Goal: Information Seeking & Learning: Learn about a topic

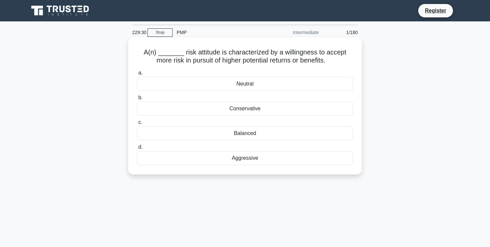
click at [234, 159] on div "Aggressive" at bounding box center [245, 158] width 216 height 14
click at [137, 149] on input "d. Aggressive" at bounding box center [137, 147] width 0 height 4
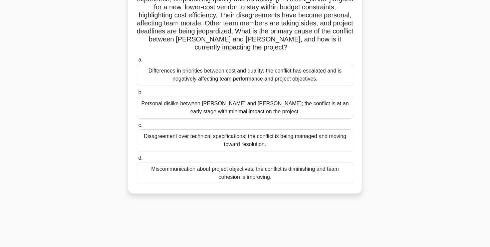
scroll to position [88, 0]
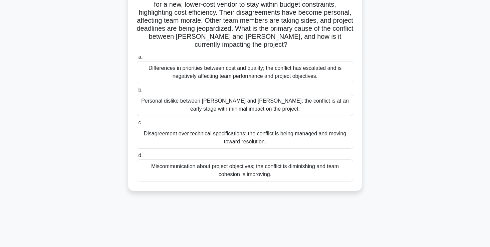
click at [203, 67] on div "Differences in priorities between cost and quality; the conflict has escalated …" at bounding box center [245, 72] width 216 height 22
click at [137, 59] on input "a. Differences in priorities between cost and quality; the conflict has escalat…" at bounding box center [137, 57] width 0 height 4
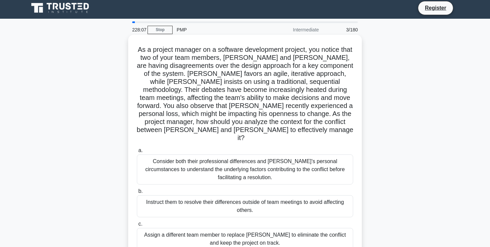
scroll to position [0, 0]
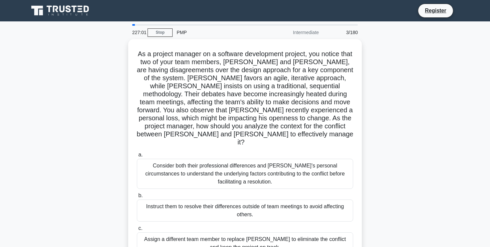
drag, startPoint x: 495, startPoint y: 153, endPoint x: 495, endPoint y: 177, distance: 23.4
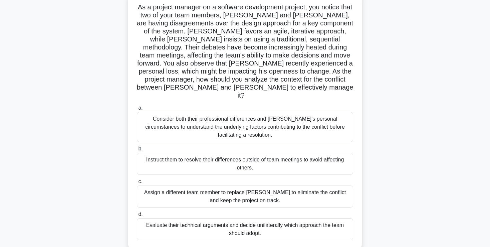
scroll to position [46, 0]
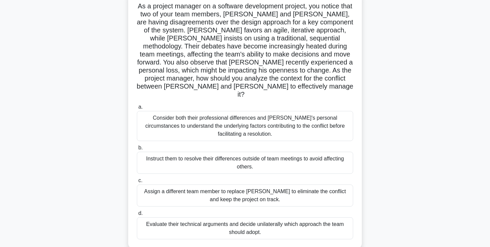
click at [256, 112] on div "Consider both their professional differences and [PERSON_NAME]'s personal circu…" at bounding box center [245, 126] width 216 height 30
click at [137, 109] on input "a. Consider both their professional differences and [PERSON_NAME]'s personal ci…" at bounding box center [137, 107] width 0 height 4
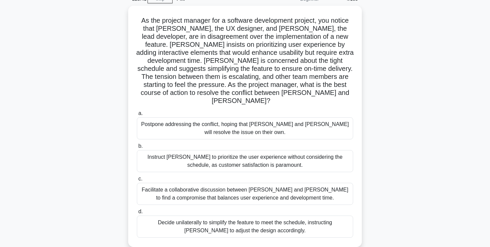
scroll to position [35, 0]
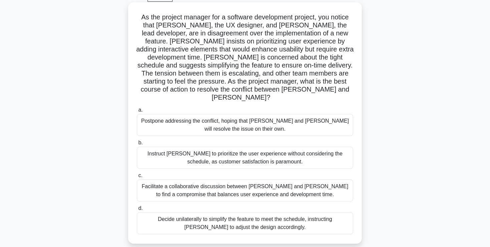
click at [264, 183] on div "Facilitate a collaborative discussion between [PERSON_NAME] and [PERSON_NAME] t…" at bounding box center [245, 190] width 216 height 22
click at [137, 178] on input "c. Facilitate a collaborative discussion between [PERSON_NAME] and [PERSON_NAME…" at bounding box center [137, 175] width 0 height 4
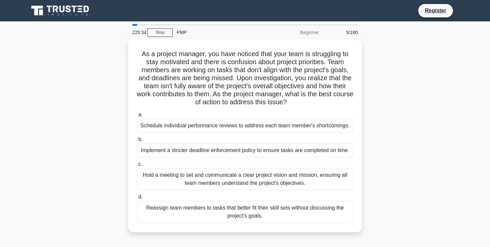
scroll to position [0, 0]
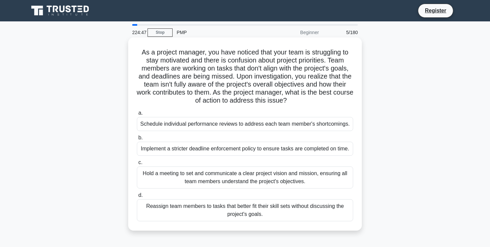
click at [286, 177] on div "Hold a meeting to set and communicate a clear project vision and mission, ensur…" at bounding box center [245, 177] width 216 height 22
click at [137, 165] on input "c. Hold a meeting to set and communicate a clear project vision and mission, en…" at bounding box center [137, 162] width 0 height 4
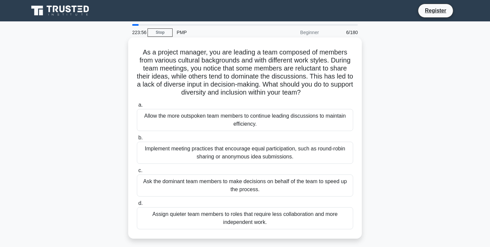
click at [259, 152] on div "Implement meeting practices that encourage equal participation, such as round-r…" at bounding box center [245, 153] width 216 height 22
click at [137, 140] on input "b. Implement meeting practices that encourage equal participation, such as roun…" at bounding box center [137, 138] width 0 height 4
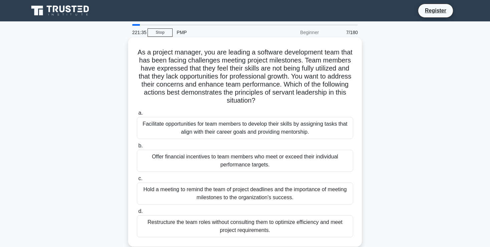
click at [250, 132] on div "Facilitate opportunities for team members to develop their skills by assigning …" at bounding box center [245, 128] width 216 height 22
click at [137, 115] on input "a. Facilitate opportunities for team members to develop their skills by assigni…" at bounding box center [137, 113] width 0 height 4
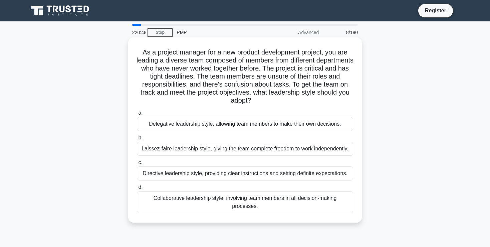
click at [268, 174] on div "Directive leadership style, providing clear instructions and setting definite e…" at bounding box center [245, 173] width 216 height 14
click at [137, 165] on input "c. Directive leadership style, providing clear instructions and setting definit…" at bounding box center [137, 162] width 0 height 4
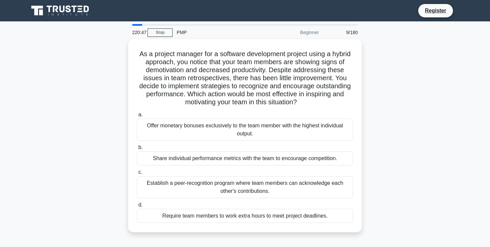
click at [268, 174] on label "c. Establish a peer-recognition program where team members can acknowledge each…" at bounding box center [245, 183] width 216 height 30
click at [137, 174] on input "c. Establish a peer-recognition program where team members can acknowledge each…" at bounding box center [137, 172] width 0 height 4
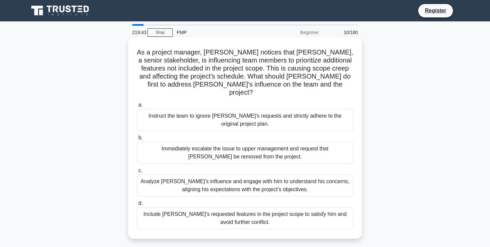
click at [210, 174] on div "Analyze [PERSON_NAME]'s influence and engage with him to understand his concern…" at bounding box center [245, 185] width 216 height 22
click at [137, 173] on input "c. [PERSON_NAME]'s influence and engage with him to understand his concerns, al…" at bounding box center [137, 170] width 0 height 4
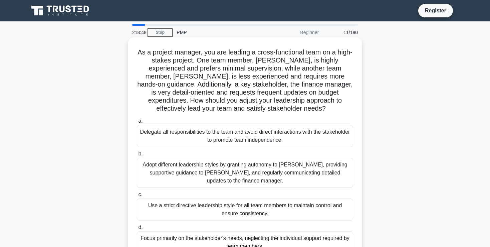
click at [316, 168] on div "Adopt different leadership styles by granting autonomy to [PERSON_NAME], provid…" at bounding box center [245, 173] width 216 height 30
click at [137, 156] on input "b. Adopt different leadership styles by granting autonomy to [PERSON_NAME], pro…" at bounding box center [137, 154] width 0 height 4
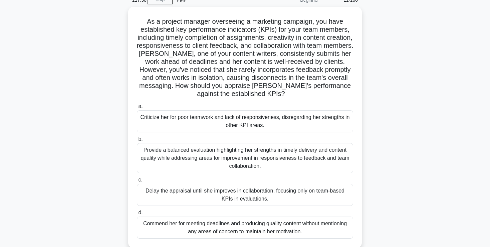
scroll to position [43, 0]
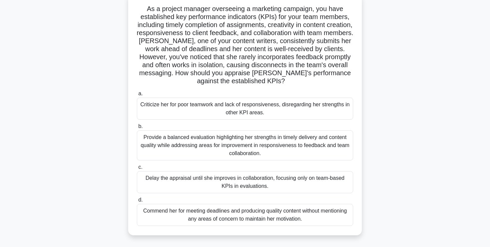
click at [309, 141] on div "Provide a balanced evaluation highlighting her strengths in timely delivery and…" at bounding box center [245, 145] width 216 height 30
click at [137, 129] on input "b. Provide a balanced evaluation highlighting her strengths in timely delivery …" at bounding box center [137, 126] width 0 height 4
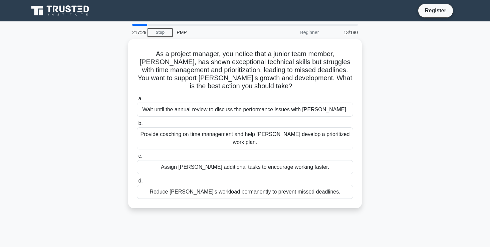
scroll to position [0, 0]
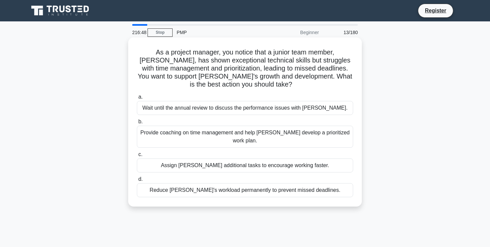
click at [303, 126] on div "Provide coaching on time management and help [PERSON_NAME] develop a prioritize…" at bounding box center [245, 137] width 216 height 22
click at [137, 124] on input "b. Provide coaching on time management and help [PERSON_NAME] develop a priorit…" at bounding box center [137, 121] width 0 height 4
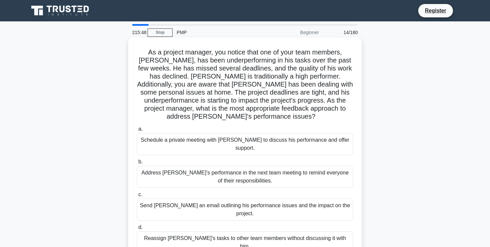
click at [288, 133] on div "Schedule a private meeting with [PERSON_NAME] to discuss his performance and of…" at bounding box center [245, 144] width 216 height 22
click at [137, 131] on input "a. Schedule a private meeting with [PERSON_NAME] to discuss his performance and…" at bounding box center [137, 129] width 0 height 4
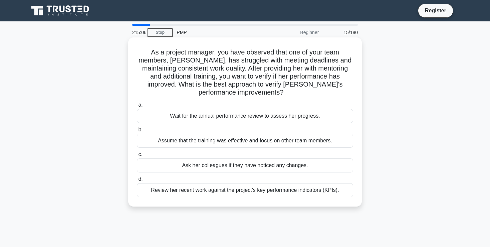
click at [312, 189] on div "Review her recent work against the project's key performance indicators (KPIs)." at bounding box center [245, 190] width 216 height 14
click at [137, 181] on input "d. Review her recent work against the project's key performance indicators (KPI…" at bounding box center [137, 179] width 0 height 4
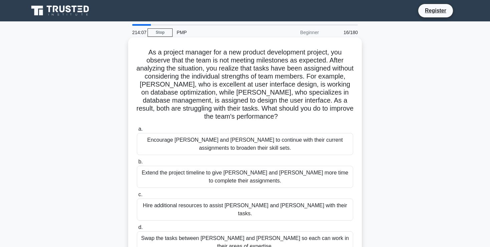
click at [329, 231] on div "Swap the tasks between [PERSON_NAME] and [PERSON_NAME] so each can work in thei…" at bounding box center [245, 242] width 216 height 22
click at [137, 225] on input "d. Swap the tasks between [PERSON_NAME] and [PERSON_NAME] so each can work in t…" at bounding box center [137, 227] width 0 height 4
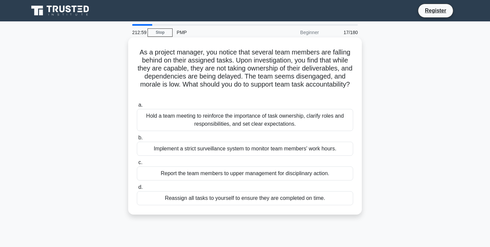
click at [303, 127] on div "Hold a team meeting to reinforce the importance of task ownership, clarify role…" at bounding box center [245, 120] width 216 height 22
click at [137, 107] on input "a. Hold a team meeting to reinforce the importance of task ownership, clarify r…" at bounding box center [137, 105] width 0 height 4
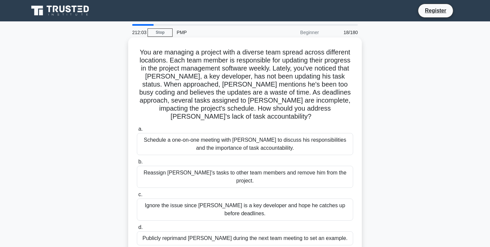
click at [295, 136] on div "Schedule a one-on-one meeting with [PERSON_NAME] to discuss his responsibilitie…" at bounding box center [245, 144] width 216 height 22
click at [137, 131] on input "a. Schedule a one-on-one meeting with [PERSON_NAME] to discuss his responsibili…" at bounding box center [137, 129] width 0 height 4
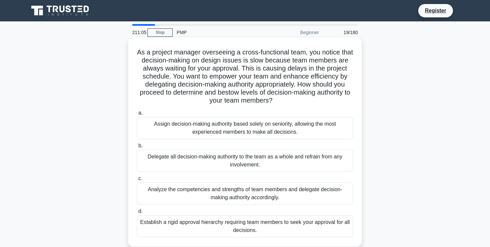
click at [267, 194] on div "Analyze the competencies and strengths of team members and delegate decision-ma…" at bounding box center [245, 193] width 216 height 22
click at [137, 181] on input "c. Analyze the competencies and strengths of team members and delegate decision…" at bounding box center [137, 178] width 0 height 4
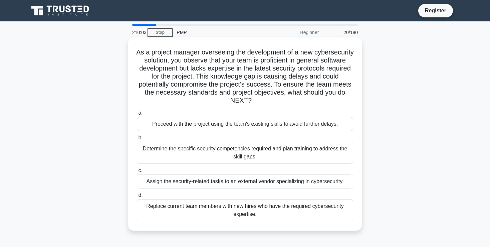
click at [270, 152] on div "Determine the specific security competencies required and plan training to addr…" at bounding box center [245, 153] width 216 height 22
click at [137, 140] on input "b. Determine the specific security competencies required and plan training to a…" at bounding box center [137, 138] width 0 height 4
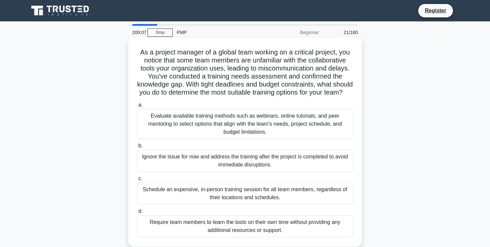
click at [267, 158] on div "Ignore the issue for now and address the training after the project is complete…" at bounding box center [245, 161] width 216 height 22
click at [137, 148] on input "b. Ignore the issue for now and address the training after the project is compl…" at bounding box center [137, 146] width 0 height 4
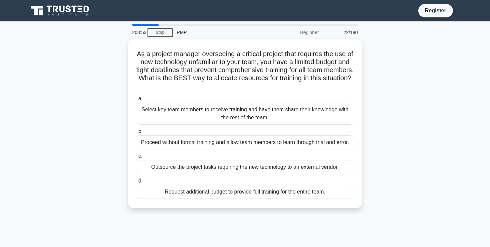
drag, startPoint x: 492, startPoint y: 107, endPoint x: 491, endPoint y: 120, distance: 13.0
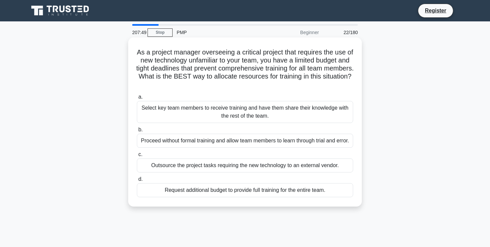
click at [259, 117] on div "Select key team members to receive training and have them share their knowledge…" at bounding box center [245, 112] width 216 height 22
click at [137, 99] on input "a. Select key team members to receive training and have them share their knowle…" at bounding box center [137, 97] width 0 height 4
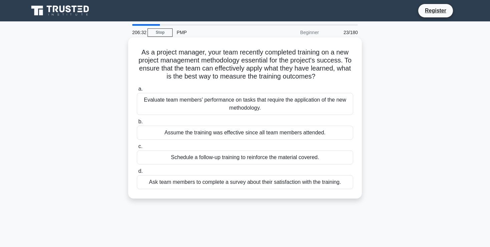
click at [246, 103] on div "Evaluate team members' performance on tasks that require the application of the…" at bounding box center [245, 104] width 216 height 22
click at [137, 91] on input "a. Evaluate team members' performance on tasks that require the application of …" at bounding box center [137, 89] width 0 height 4
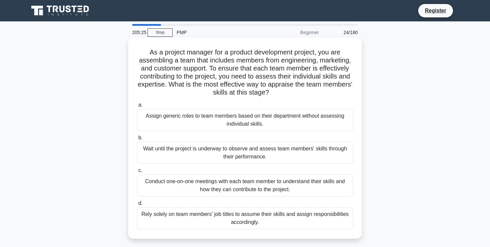
click at [243, 189] on div "Conduct one-on-one meetings with each team member to understand their skills an…" at bounding box center [245, 185] width 216 height 22
click at [137, 173] on input "c. Conduct one-on-one meetings with each team member to understand their skills…" at bounding box center [137, 170] width 0 height 4
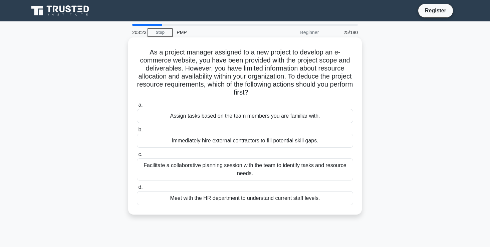
click at [200, 166] on div "Facilitate a collaborative planning session with the team to identify tasks and…" at bounding box center [245, 169] width 216 height 22
click at [137, 157] on input "c. Facilitate a collaborative planning session with the team to identify tasks …" at bounding box center [137, 154] width 0 height 4
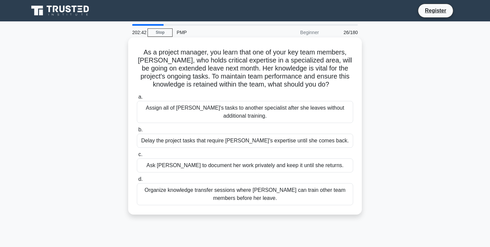
click at [320, 192] on div "Organize knowledge transfer sessions where [PERSON_NAME] can train other team m…" at bounding box center [245, 194] width 216 height 22
click at [137, 181] on input "d. Organize knowledge transfer sessions where [PERSON_NAME] can train other tea…" at bounding box center [137, 179] width 0 height 4
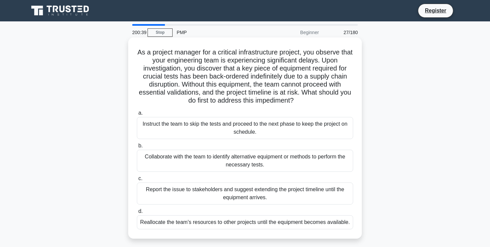
click at [274, 158] on div "Collaborate with the team to identify alternative equipment or methods to perfo…" at bounding box center [245, 161] width 216 height 22
click at [137, 148] on input "b. Collaborate with the team to identify alternative equipment or methods to pe…" at bounding box center [137, 146] width 0 height 4
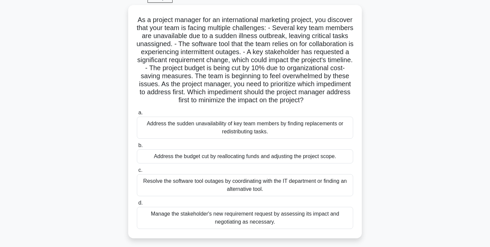
scroll to position [33, 0]
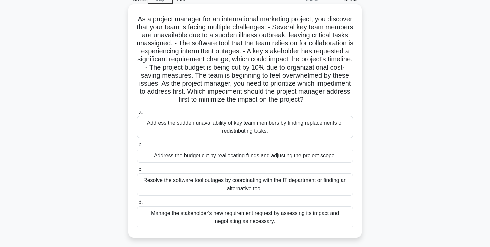
click at [249, 185] on div "Resolve the software tool outages by coordinating with the IT department or fin…" at bounding box center [245, 184] width 216 height 22
click at [137, 172] on input "c. Resolve the software tool outages by coordinating with the IT department or …" at bounding box center [137, 169] width 0 height 4
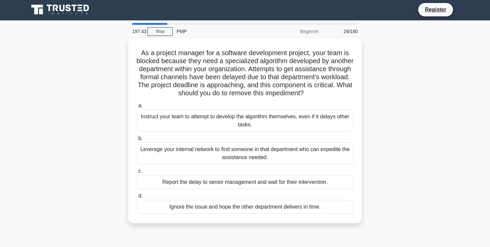
scroll to position [0, 0]
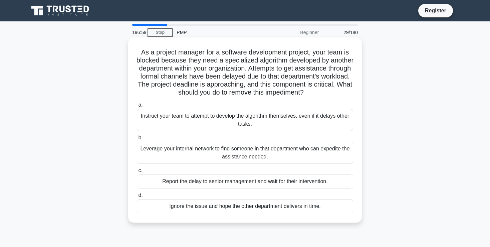
click at [329, 153] on div "Leverage your internal network to find someone in that department who can exped…" at bounding box center [245, 153] width 216 height 22
click at [137, 140] on input "b. Leverage your internal network to find someone in that department who can ex…" at bounding box center [137, 138] width 0 height 4
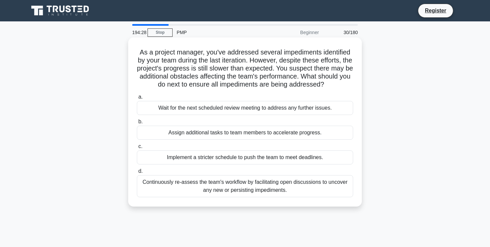
click at [228, 185] on div "Continuously re-assess the team's workflow by facilitating open discussions to …" at bounding box center [245, 186] width 216 height 22
click at [137, 173] on input "d. Continuously re-assess the team's workflow by facilitating open discussions …" at bounding box center [137, 171] width 0 height 4
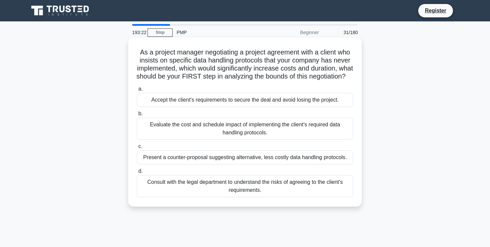
click at [330, 183] on div "Consult with the legal department to understand the risks of agreeing to the cl…" at bounding box center [245, 186] width 216 height 22
click at [137, 173] on input "d. Consult with the legal department to understand the risks of agreeing to the…" at bounding box center [137, 171] width 0 height 4
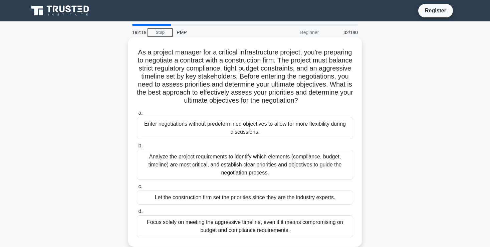
click at [291, 162] on div "Analyze the project requirements to identify which elements (compliance, budget…" at bounding box center [245, 165] width 216 height 30
click at [137, 148] on input "b. Analyze the project requirements to identify which elements (compliance, bud…" at bounding box center [137, 146] width 0 height 4
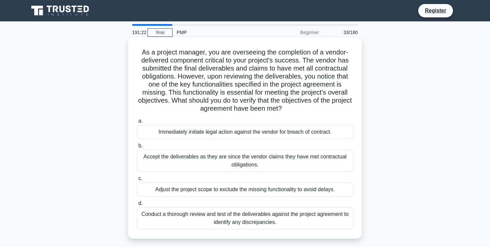
click at [324, 214] on div "Conduct a thorough review and test of the deliverables against the project agre…" at bounding box center [245, 218] width 216 height 22
click at [137, 205] on input "d. Conduct a thorough review and test of the deliverables against the project a…" at bounding box center [137, 203] width 0 height 4
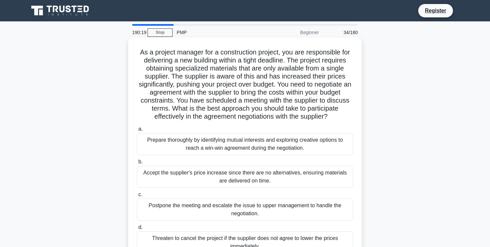
click at [299, 143] on div "Prepare thoroughly by identifying mutual interests and exploring creative optio…" at bounding box center [245, 144] width 216 height 22
click at [137, 131] on input "a. Prepare thoroughly by identifying mutual interests and exploring creative op…" at bounding box center [137, 129] width 0 height 4
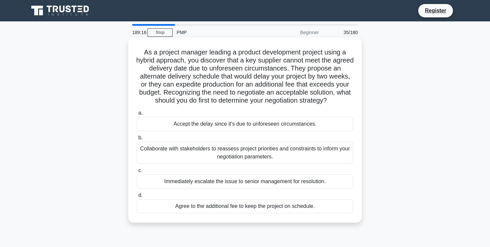
click at [261, 154] on div "Collaborate with stakeholders to reassess project priorities and constraints to…" at bounding box center [245, 153] width 216 height 22
click at [137, 140] on input "b. Collaborate with stakeholders to reassess project priorities and constraints…" at bounding box center [137, 138] width 0 height 4
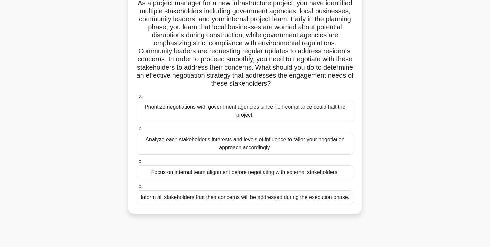
scroll to position [53, 0]
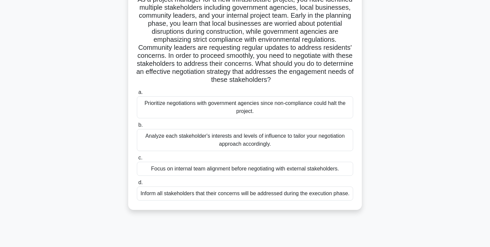
click at [294, 138] on div "Analyze each stakeholder's interests and levels of influence to tailor your neg…" at bounding box center [245, 140] width 216 height 22
click at [137, 127] on input "b. Analyze each stakeholder's interests and levels of influence to tailor your …" at bounding box center [137, 125] width 0 height 4
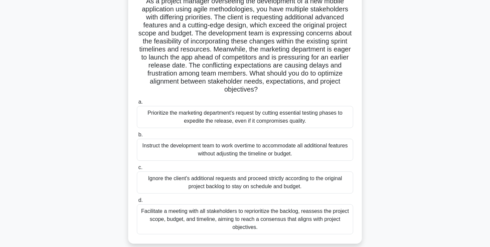
scroll to position [76, 0]
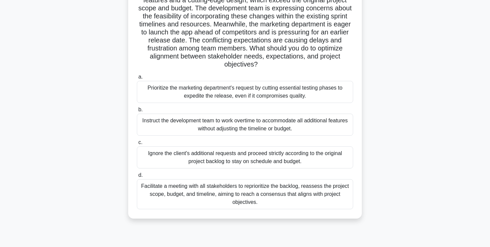
click at [310, 191] on div "Facilitate a meeting with all stakeholders to reprioritize the backlog, reasses…" at bounding box center [245, 194] width 216 height 30
click at [137, 177] on input "d. Facilitate a meeting with all stakeholders to reprioritize the backlog, reas…" at bounding box center [137, 175] width 0 height 4
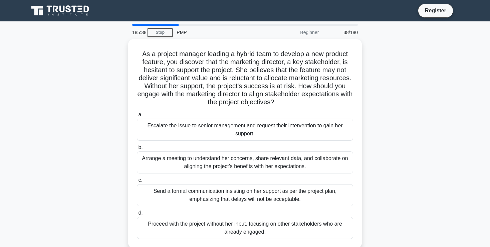
scroll to position [0, 0]
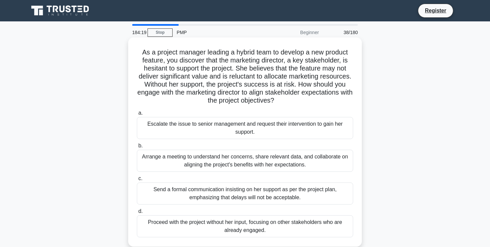
click at [286, 158] on div "Arrange a meeting to understand her concerns, share relevant data, and collabor…" at bounding box center [245, 161] width 216 height 22
click at [137, 148] on input "b. Arrange a meeting to understand her concerns, share relevant data, and colla…" at bounding box center [137, 146] width 0 height 4
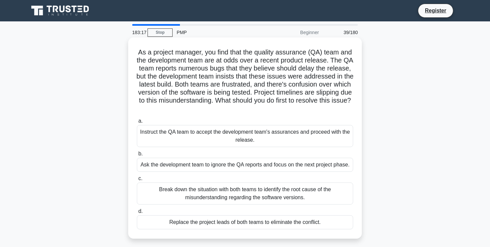
click at [296, 193] on div "Break down the situation with both teams to identify the root cause of the misu…" at bounding box center [245, 193] width 216 height 22
click at [137, 181] on input "c. Break down the situation with both teams to identify the root cause of the m…" at bounding box center [137, 178] width 0 height 4
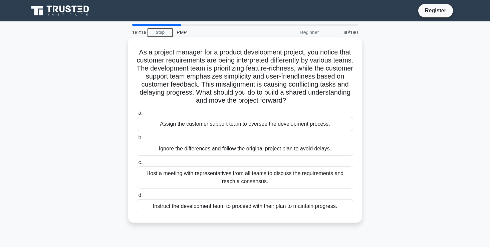
click at [292, 175] on div "Host a meeting with representatives from all teams to discuss the requirements …" at bounding box center [245, 177] width 216 height 22
click at [137, 165] on input "c. Host a meeting with representatives from all teams to discuss the requiremen…" at bounding box center [137, 162] width 0 height 4
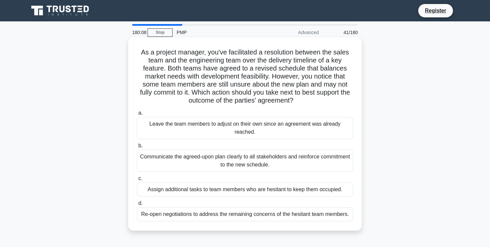
click at [241, 161] on div "Communicate the agreed-upon plan clearly to all stakeholders and reinforce comm…" at bounding box center [245, 161] width 216 height 22
click at [137, 148] on input "b. Communicate the agreed-upon plan clearly to all stakeholders and reinforce c…" at bounding box center [137, 146] width 0 height 4
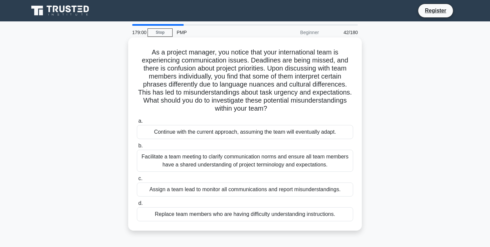
click at [193, 158] on div "Facilitate a team meeting to clarify communication norms and ensure all team me…" at bounding box center [245, 161] width 216 height 22
click at [137, 148] on input "b. Facilitate a team meeting to clarify communication norms and ensure all team…" at bounding box center [137, 146] width 0 height 4
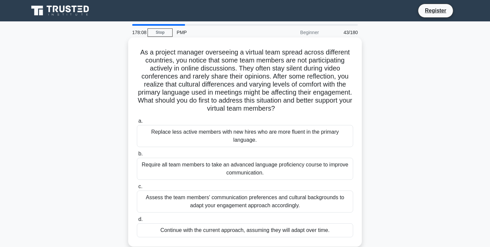
click at [269, 194] on div "Assess the team members' communication preferences and cultural backgrounds to …" at bounding box center [245, 201] width 216 height 22
click at [137, 189] on input "c. Assess the team members' communication preferences and cultural backgrounds …" at bounding box center [137, 186] width 0 height 4
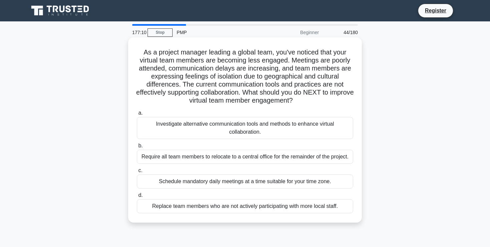
click at [317, 125] on div "Investigate alternative communication tools and methods to enhance virtual coll…" at bounding box center [245, 128] width 216 height 22
click at [137, 115] on input "a. Investigate alternative communication tools and methods to enhance virtual c…" at bounding box center [137, 113] width 0 height 4
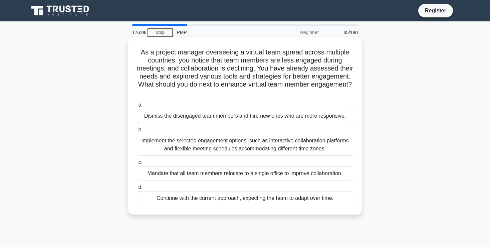
click at [260, 145] on div "Implement the selected engagement options, such as interactive collaboration pl…" at bounding box center [245, 145] width 216 height 22
click at [137, 132] on input "b. Implement the selected engagement options, such as interactive collaboration…" at bounding box center [137, 130] width 0 height 4
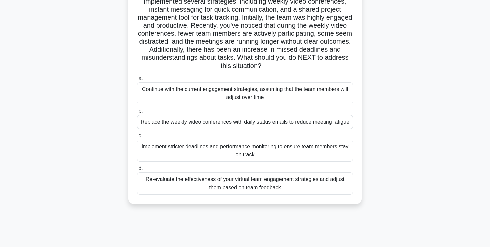
scroll to position [77, 0]
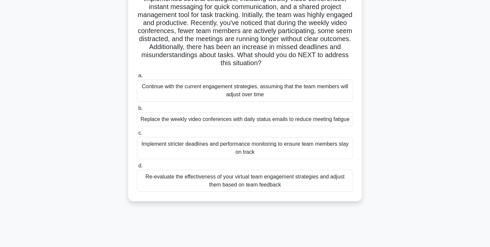
click at [251, 180] on div "Re-evaluate the effectiveness of your virtual team engagement strategies and ad…" at bounding box center [245, 181] width 216 height 22
click at [137, 168] on input "d. Re-evaluate the effectiveness of your virtual team engagement strategies and…" at bounding box center [137, 166] width 0 height 4
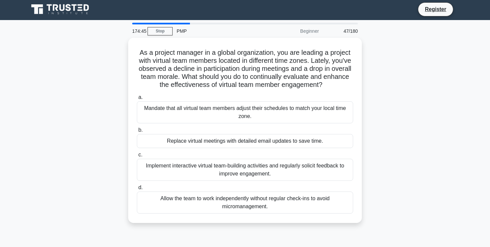
scroll to position [0, 0]
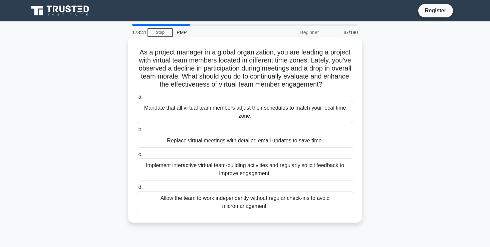
click at [303, 170] on div "Implement interactive virtual team-building activities and regularly solicit fe…" at bounding box center [245, 169] width 216 height 22
click at [137, 157] on input "c. Implement interactive virtual team-building activities and regularly solicit…" at bounding box center [137, 154] width 0 height 4
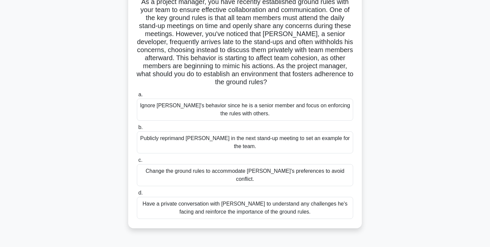
scroll to position [53, 0]
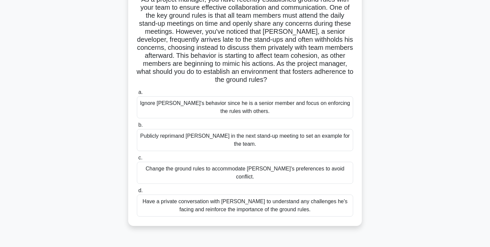
click at [273, 194] on div "Have a private conversation with [PERSON_NAME] to understand any challenges he'…" at bounding box center [245, 205] width 216 height 22
click at [137, 192] on input "d. Have a private conversation with [PERSON_NAME] to understand any challenges …" at bounding box center [137, 190] width 0 height 4
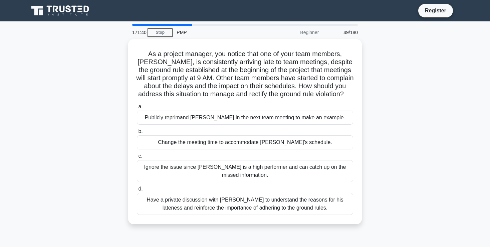
scroll to position [0, 0]
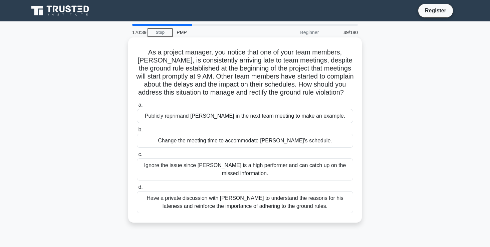
click at [326, 205] on div "Have a private discussion with [PERSON_NAME] to understand the reasons for his …" at bounding box center [245, 202] width 216 height 22
click at [137, 189] on input "d. Have a private discussion with [PERSON_NAME] to understand the reasons for h…" at bounding box center [137, 187] width 0 height 4
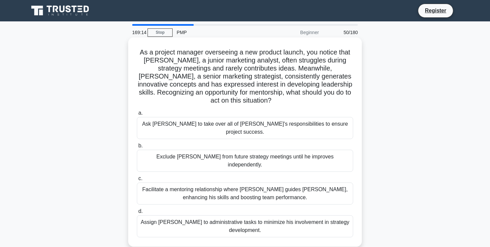
click at [228, 182] on div "Facilitate a mentoring relationship where [PERSON_NAME] guides [PERSON_NAME], e…" at bounding box center [245, 193] width 216 height 22
click at [137, 181] on input "c. Facilitate a mentoring relationship where [PERSON_NAME] guides [PERSON_NAME]…" at bounding box center [137, 178] width 0 height 4
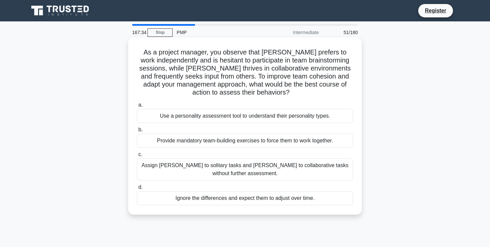
click at [305, 118] on div "Use a personality assessment tool to understand their personality types." at bounding box center [245, 116] width 216 height 14
click at [137, 107] on input "a. Use a personality assessment tool to understand their personality types." at bounding box center [137, 105] width 0 height 4
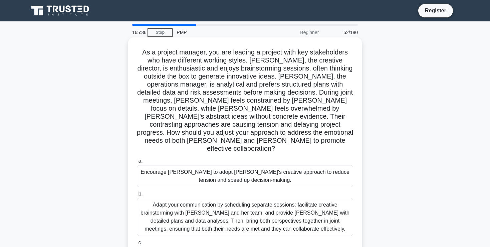
click at [233, 198] on div "Adapt your communication by scheduling separate sessions: facilitate creative b…" at bounding box center [245, 217] width 216 height 38
click at [137, 196] on input "b. Adapt your communication by scheduling separate sessions: facilitate creativ…" at bounding box center [137, 194] width 0 height 4
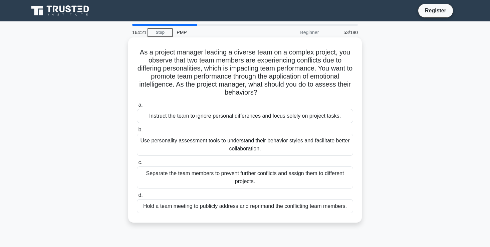
click at [251, 146] on div "Use personality assessment tools to understand their behavior styles and facili…" at bounding box center [245, 145] width 216 height 22
click at [137, 132] on input "b. Use personality assessment tools to understand their behavior styles and fac…" at bounding box center [137, 130] width 0 height 4
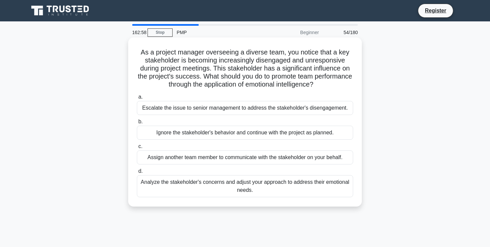
click at [330, 184] on div "Analyze the stakeholder's concerns and adjust your approach to address their em…" at bounding box center [245, 186] width 216 height 22
click at [137, 173] on input "d. Analyze the stakeholder's concerns and adjust your approach to address their…" at bounding box center [137, 171] width 0 height 4
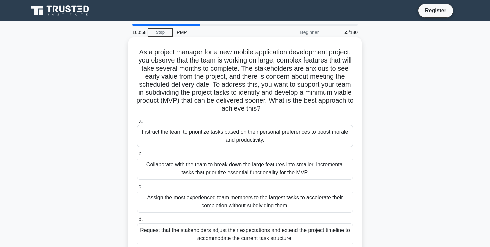
click at [301, 170] on div "Collaborate with the team to break down the large features into smaller, increm…" at bounding box center [245, 169] width 216 height 22
click at [137, 156] on input "b. Collaborate with the team to break down the large features into smaller, inc…" at bounding box center [137, 154] width 0 height 4
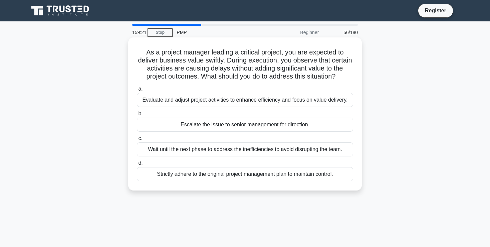
click at [321, 102] on div "Evaluate and adjust project activities to enhance efficiency and focus on value…" at bounding box center [245, 100] width 216 height 14
click at [137, 91] on input "a. Evaluate and adjust project activities to enhance efficiency and focus on va…" at bounding box center [137, 89] width 0 height 4
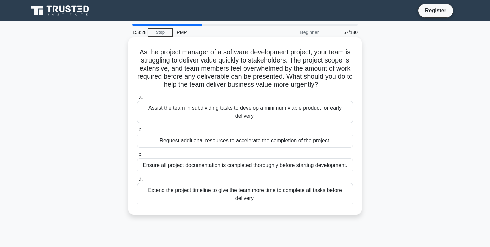
click at [299, 108] on div "Assist the team in subdividing tasks to develop a minimum viable product for ea…" at bounding box center [245, 112] width 216 height 22
click at [137, 99] on input "a. Assist the team in subdividing tasks to develop a minimum viable product for…" at bounding box center [137, 97] width 0 height 4
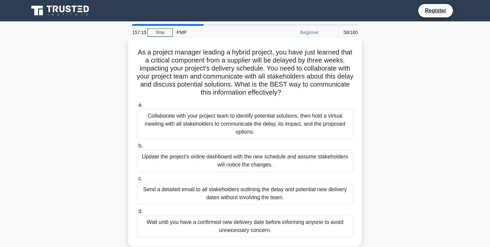
click at [267, 119] on div "Collaborate with your project team to identify potential solutions, then hold a…" at bounding box center [245, 124] width 216 height 30
click at [137, 107] on input "a. Collaborate with your project team to identify potential solutions, then hol…" at bounding box center [137, 105] width 0 height 4
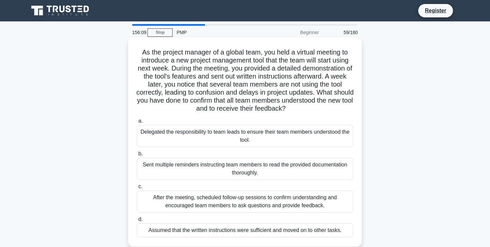
click at [281, 201] on div "After the meeting, scheduled follow-up sessions to confirm understanding and en…" at bounding box center [245, 201] width 216 height 22
click at [137, 189] on input "c. After the meeting, scheduled follow-up sessions to confirm understanding and…" at bounding box center [137, 186] width 0 height 4
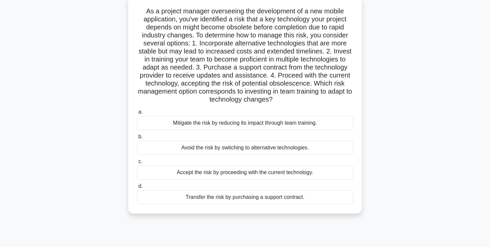
scroll to position [45, 0]
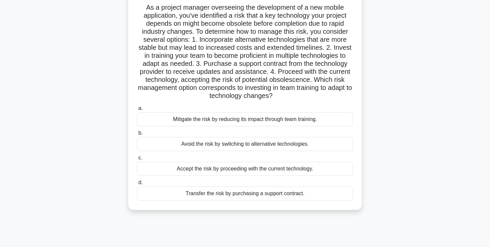
click at [245, 121] on div "Mitigate the risk by reducing its impact through team training." at bounding box center [245, 119] width 216 height 14
click at [137, 110] on input "a. Mitigate the risk by reducing its impact through team training." at bounding box center [137, 108] width 0 height 4
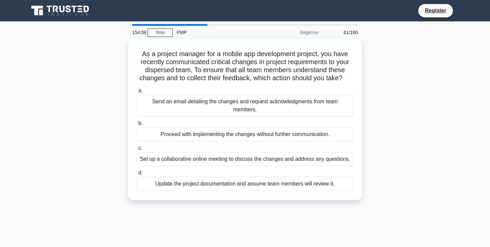
scroll to position [0, 0]
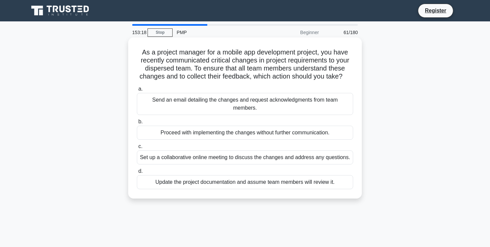
click at [324, 152] on div "Set up a collaborative online meeting to discuss the changes and address any qu…" at bounding box center [245, 157] width 216 height 14
click at [137, 149] on input "c. Set up a collaborative online meeting to discuss the changes and address any…" at bounding box center [137, 146] width 0 height 4
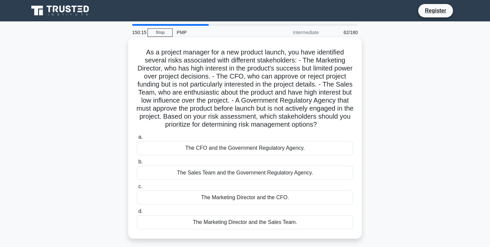
click at [249, 149] on div "The CFO and the Government Regulatory Agency." at bounding box center [245, 148] width 216 height 14
click at [137, 139] on input "a. The CFO and the Government Regulatory Agency." at bounding box center [137, 137] width 0 height 4
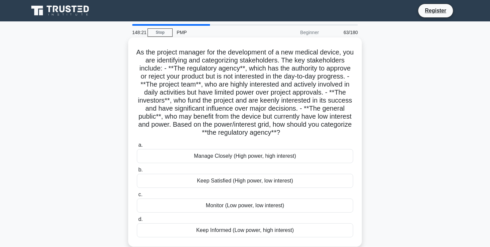
click at [257, 180] on div "Keep Satisfied (High power, low interest)" at bounding box center [245, 181] width 216 height 14
click at [137, 172] on input "b. Keep Satisfied (High power, low interest)" at bounding box center [137, 170] width 0 height 4
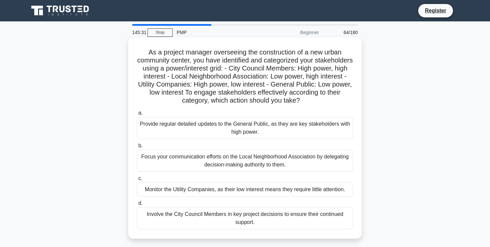
click at [264, 215] on div "Involve the City Council Members in key project decisions to ensure their conti…" at bounding box center [245, 218] width 216 height 22
click at [137, 205] on input "d. Involve the City Council Members in key project decisions to ensure their co…" at bounding box center [137, 203] width 0 height 4
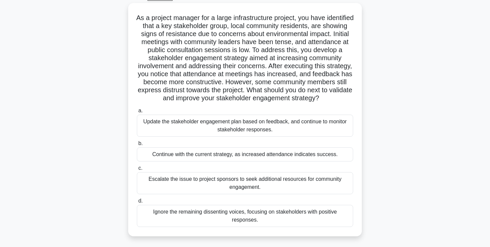
scroll to position [39, 0]
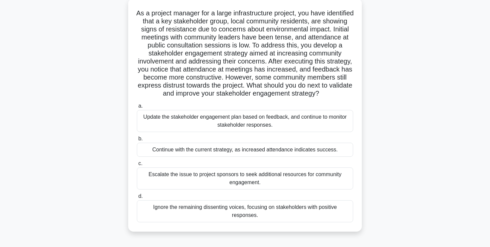
click at [281, 125] on div "Update the stakeholder engagement plan based on feedback, and continue to monit…" at bounding box center [245, 121] width 216 height 22
click at [137, 108] on input "a. Update the stakeholder engagement plan based on feedback, and continue to mo…" at bounding box center [137, 106] width 0 height 4
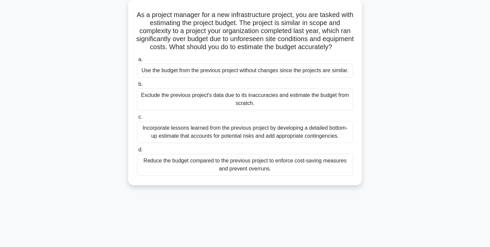
click at [281, 125] on label "c. Incorporate lessons learned from the previous project by developing a detail…" at bounding box center [245, 128] width 216 height 30
click at [137, 119] on input "c. Incorporate lessons learned from the previous project by developing a detail…" at bounding box center [137, 117] width 0 height 4
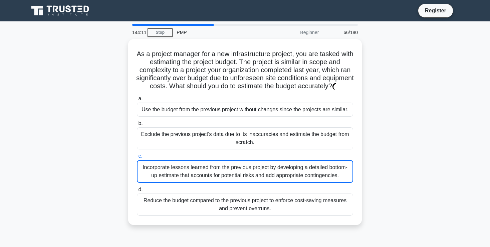
scroll to position [0, 0]
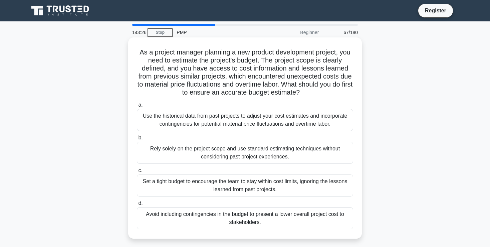
click at [206, 122] on div "Use the historical data from past projects to adjust your cost estimates and in…" at bounding box center [245, 120] width 216 height 22
click at [137, 107] on input "a. Use the historical data from past projects to adjust your cost estimates and…" at bounding box center [137, 105] width 0 height 4
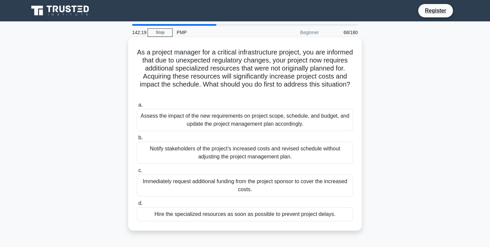
click at [283, 124] on div "Assess the impact of the new requirements on project scope, schedule, and budge…" at bounding box center [245, 120] width 216 height 22
click at [137, 107] on input "a. Assess the impact of the new requirements on project scope, schedule, and bu…" at bounding box center [137, 105] width 0 height 4
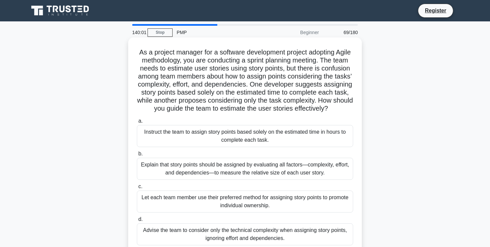
click at [235, 175] on div "Explain that story points should be assigned by evaluating all factors—complexi…" at bounding box center [245, 169] width 216 height 22
click at [137, 156] on input "b. Explain that story points should be assigned by evaluating all factors—compl…" at bounding box center [137, 154] width 0 height 4
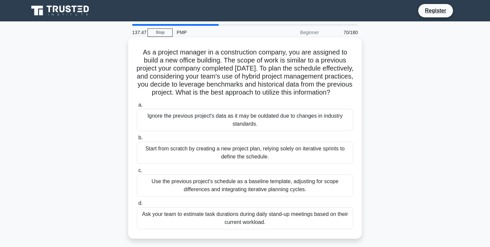
click at [296, 186] on div "Use the previous project's schedule as a baseline template, adjusting for scope…" at bounding box center [245, 185] width 216 height 22
click at [137, 173] on input "c. Use the previous project's schedule as a baseline template, adjusting for sc…" at bounding box center [137, 170] width 0 height 4
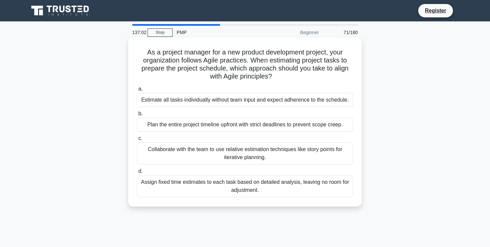
click at [325, 154] on div "Collaborate with the team to use relative estimation techniques like story poin…" at bounding box center [245, 153] width 216 height 22
click at [137, 141] on input "c. Collaborate with the team to use relative estimation techniques like story p…" at bounding box center [137, 138] width 0 height 4
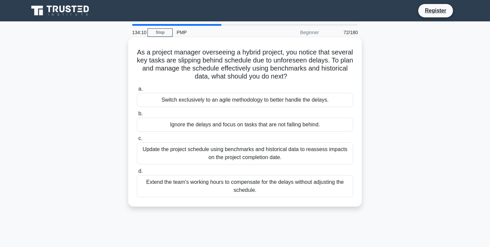
click at [270, 151] on div "Update the project schedule using benchmarks and historical data to reassess im…" at bounding box center [245, 153] width 216 height 22
click at [137, 141] on input "c. Update the project schedule using benchmarks and historical data to reassess…" at bounding box center [137, 138] width 0 height 4
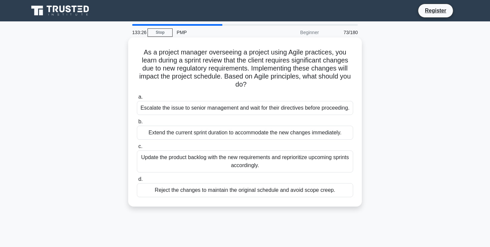
click at [314, 151] on div "Update the product backlog with the new requirements and reprioritize upcoming …" at bounding box center [245, 161] width 216 height 22
click at [137, 149] on input "c. Update the product backlog with the new requirements and reprioritize upcomi…" at bounding box center [137, 146] width 0 height 4
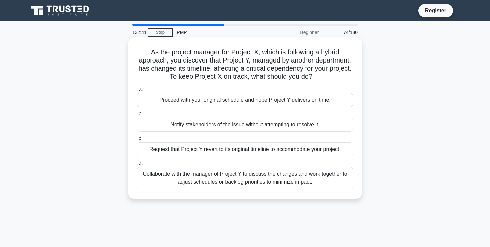
click at [312, 180] on div "Collaborate with the manager of Project Y to discuss the changes and work toget…" at bounding box center [245, 178] width 216 height 22
click at [137, 165] on input "d. Collaborate with the manager of Project Y to discuss the changes and work to…" at bounding box center [137, 163] width 0 height 4
